Goal: Task Accomplishment & Management: Use online tool/utility

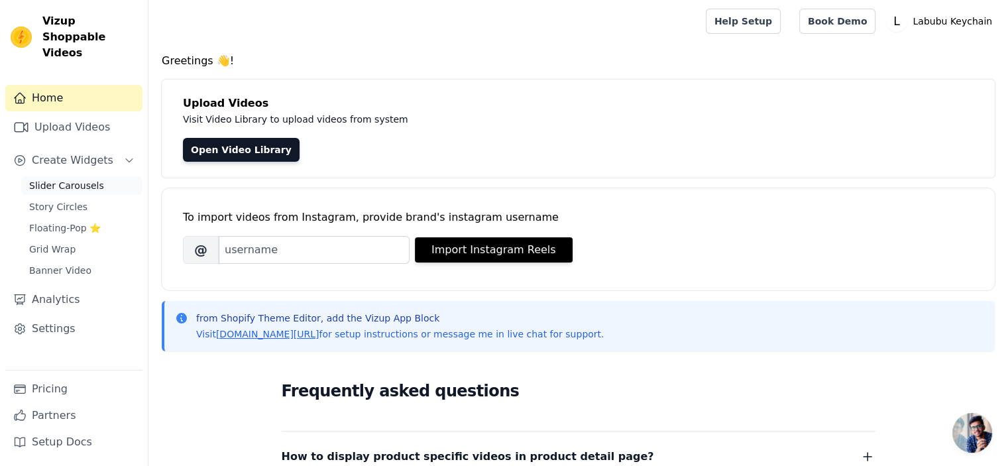
click at [93, 179] on span "Slider Carousels" at bounding box center [66, 185] width 75 height 13
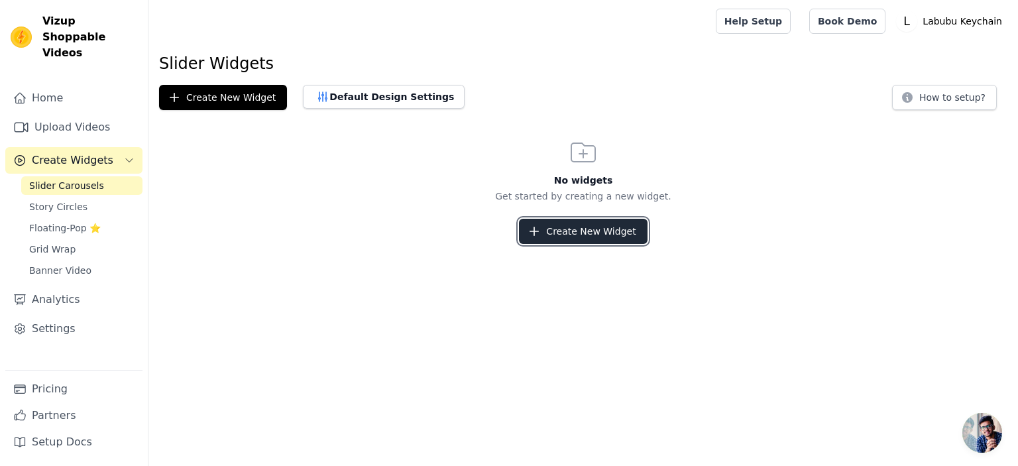
click at [575, 226] on button "Create New Widget" at bounding box center [583, 231] width 128 height 25
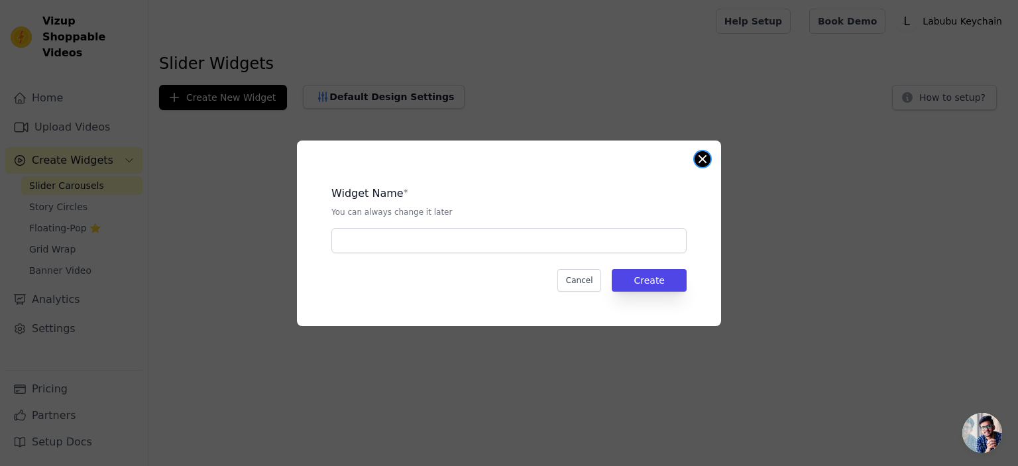
click at [695, 154] on div "Widget Name * You can always change it later Cancel Create" at bounding box center [509, 234] width 424 height 186
click at [708, 158] on button "Close modal" at bounding box center [703, 159] width 16 height 16
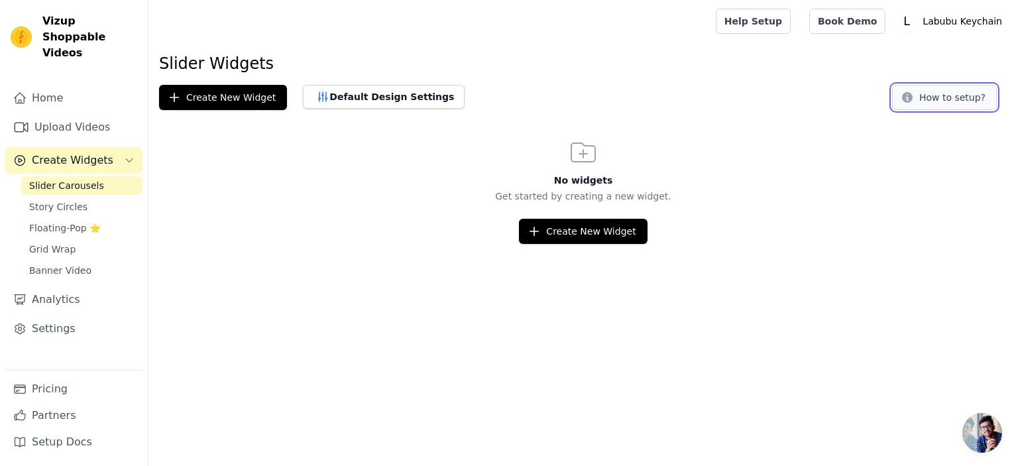
click at [936, 99] on button "How to setup?" at bounding box center [944, 97] width 105 height 25
click at [46, 114] on link "Upload Videos" at bounding box center [73, 127] width 137 height 27
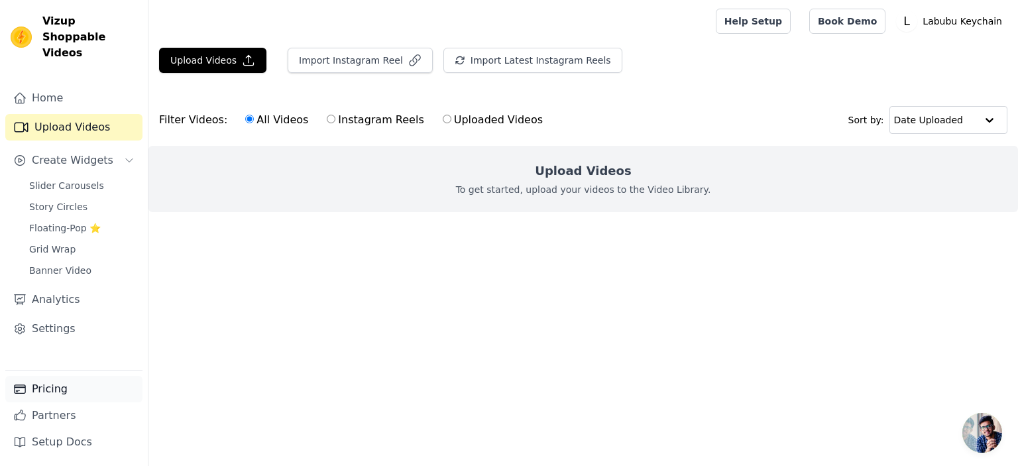
click at [34, 388] on link "Pricing" at bounding box center [73, 389] width 137 height 27
